Goal: Transaction & Acquisition: Book appointment/travel/reservation

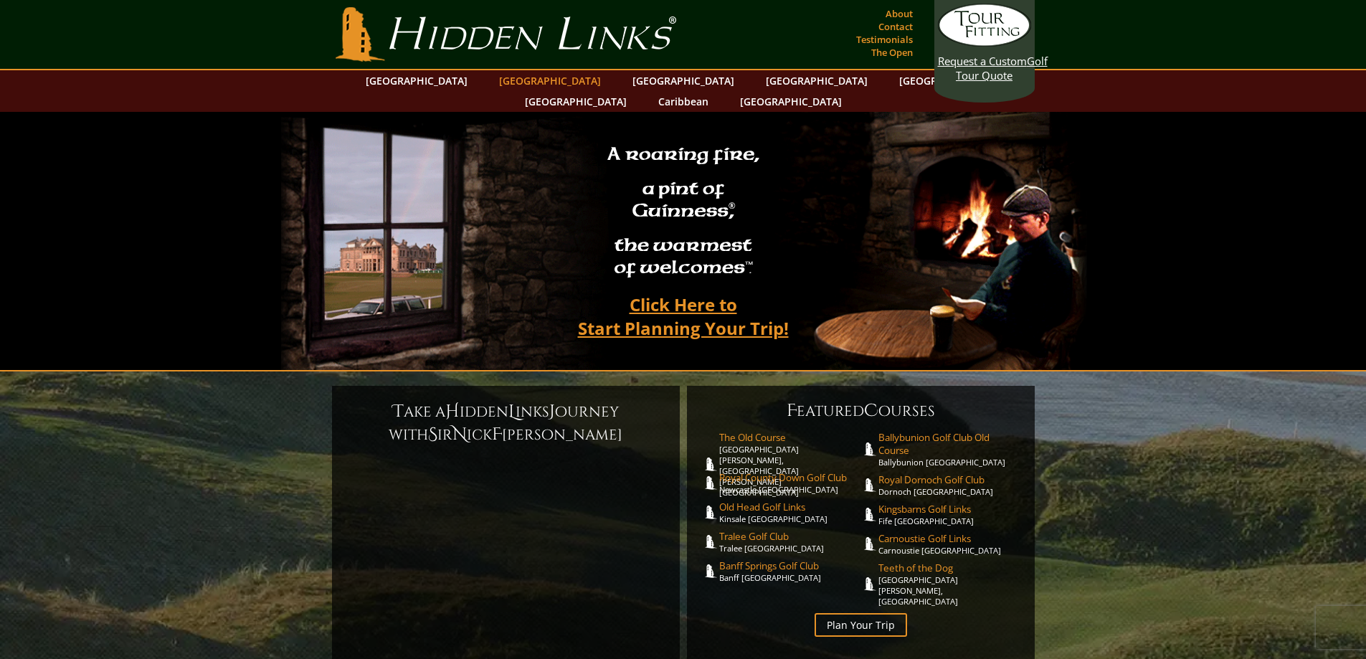
click at [510, 80] on link "[GEOGRAPHIC_DATA]" at bounding box center [550, 80] width 116 height 21
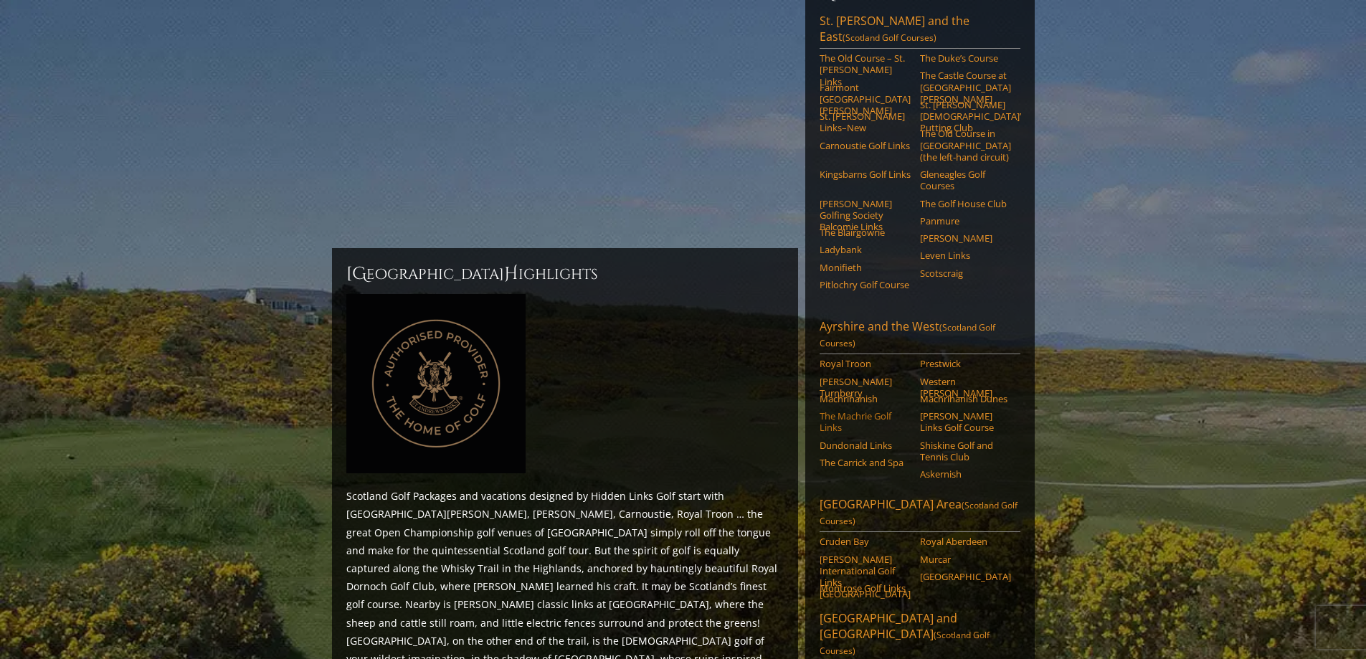
scroll to position [221, 0]
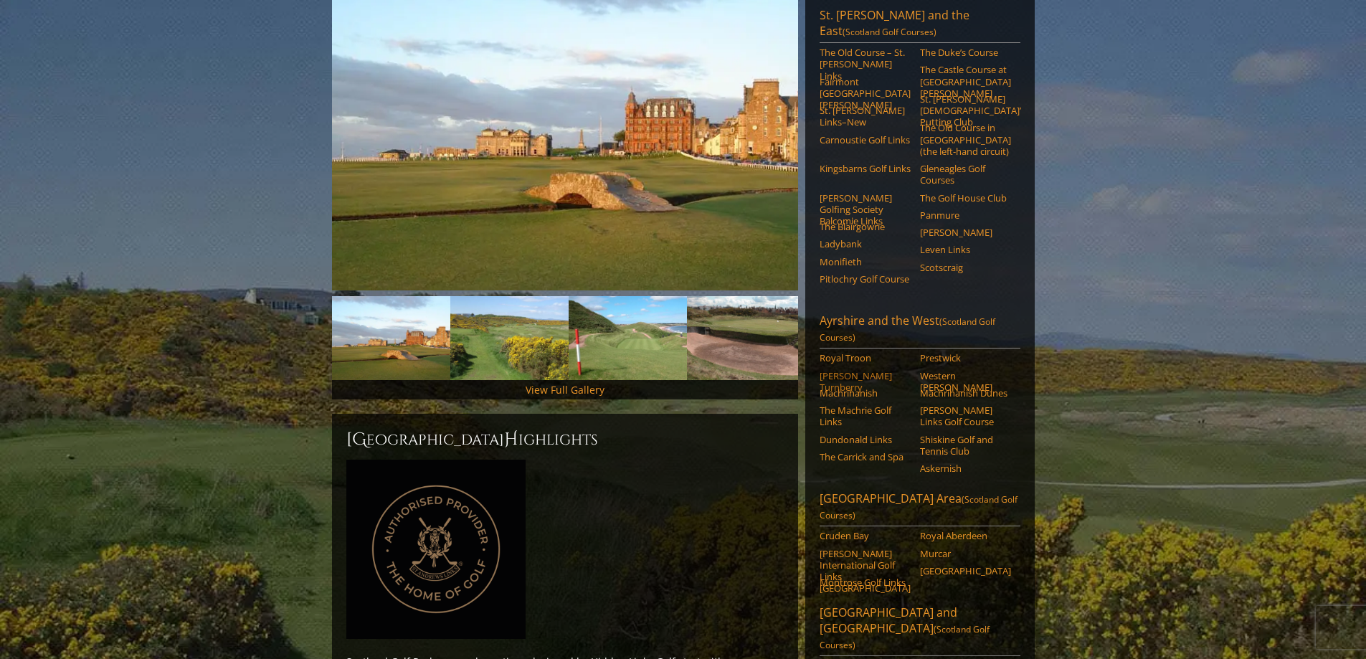
click at [849, 370] on link "[PERSON_NAME] Turnberry" at bounding box center [865, 382] width 91 height 24
